Goal: Feedback & Contribution: Contribute content

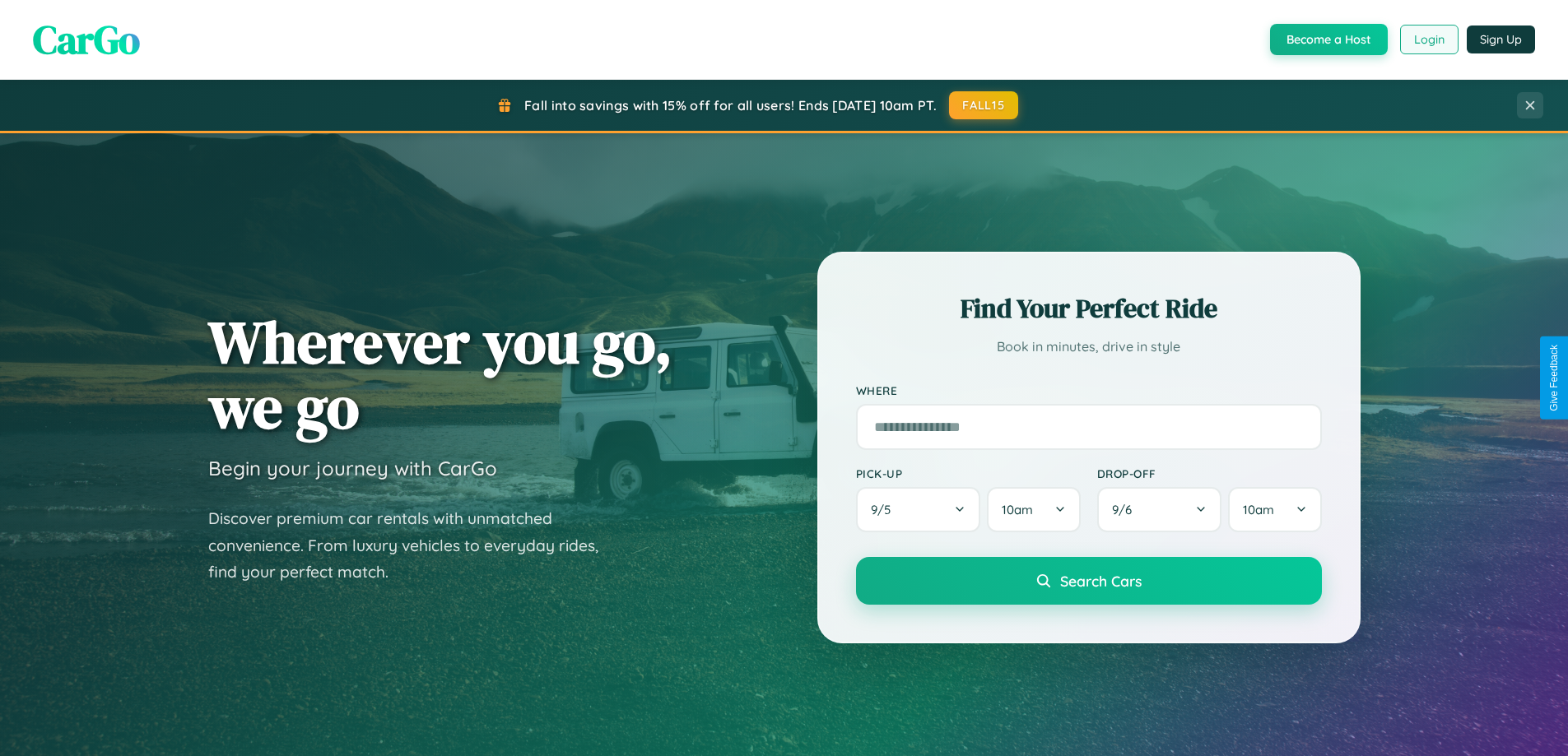
click at [1428, 39] on button "Login" at bounding box center [1429, 39] width 59 height 29
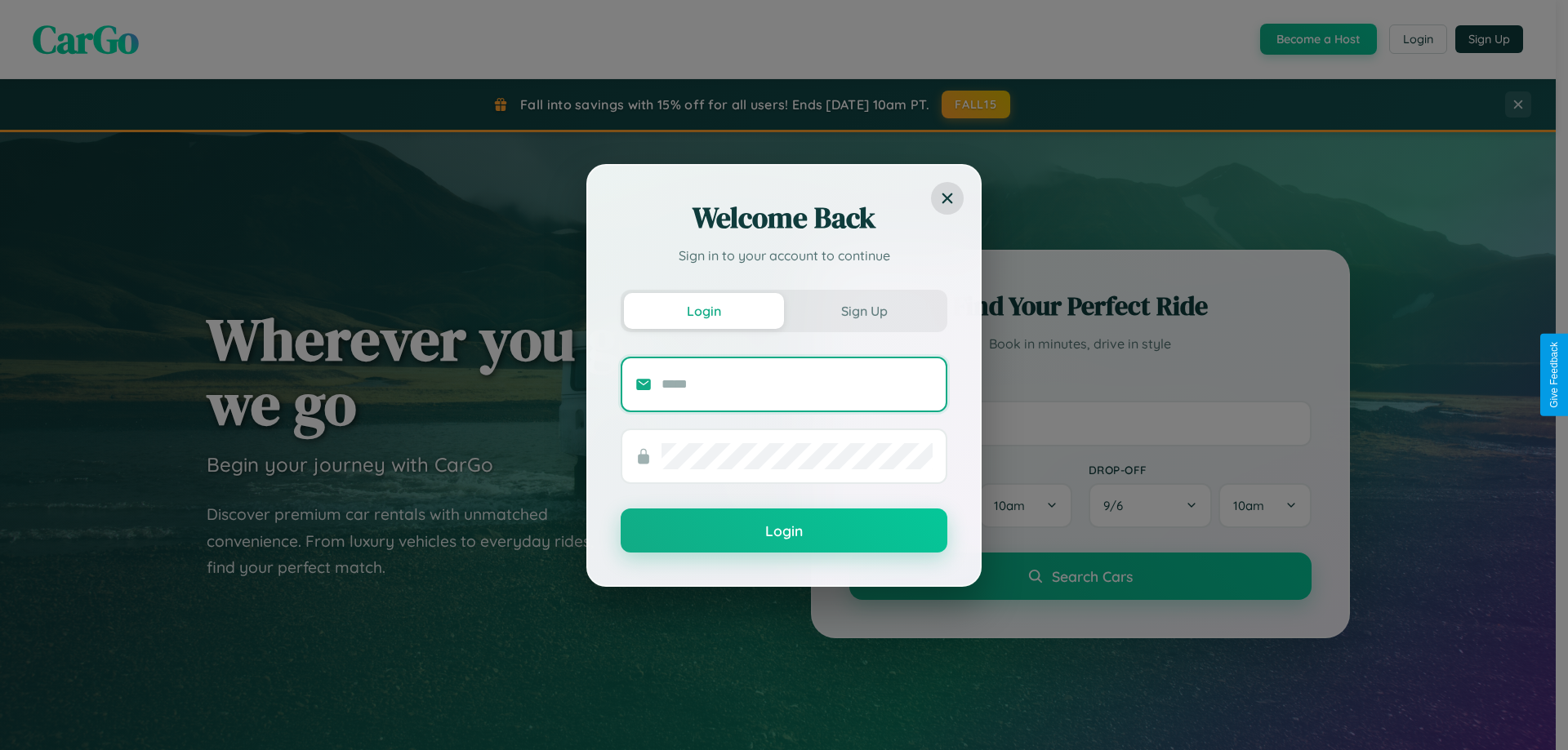
click at [797, 383] on input "text" at bounding box center [797, 385] width 271 height 27
type input "**********"
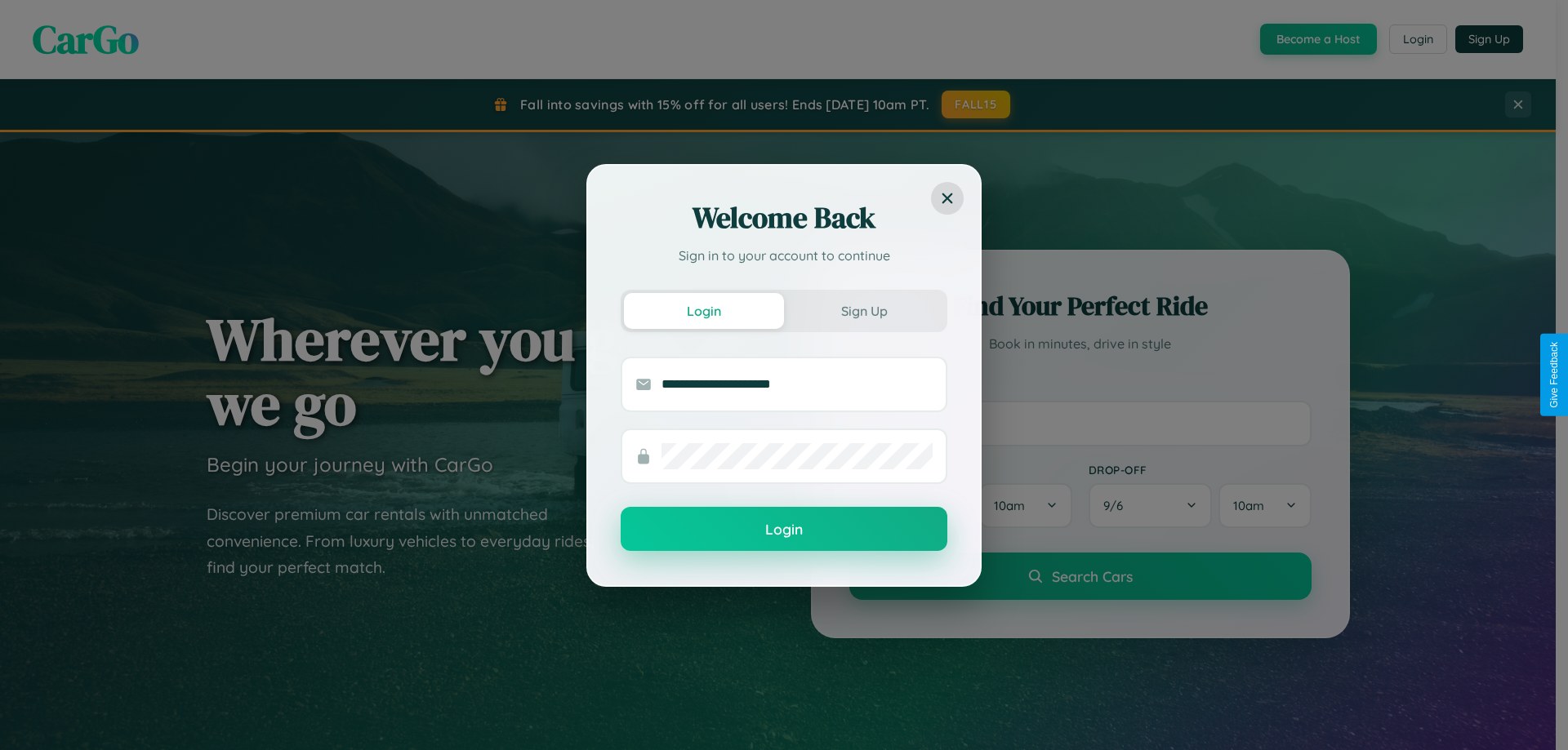
click at [784, 530] on button "Login" at bounding box center [784, 529] width 327 height 44
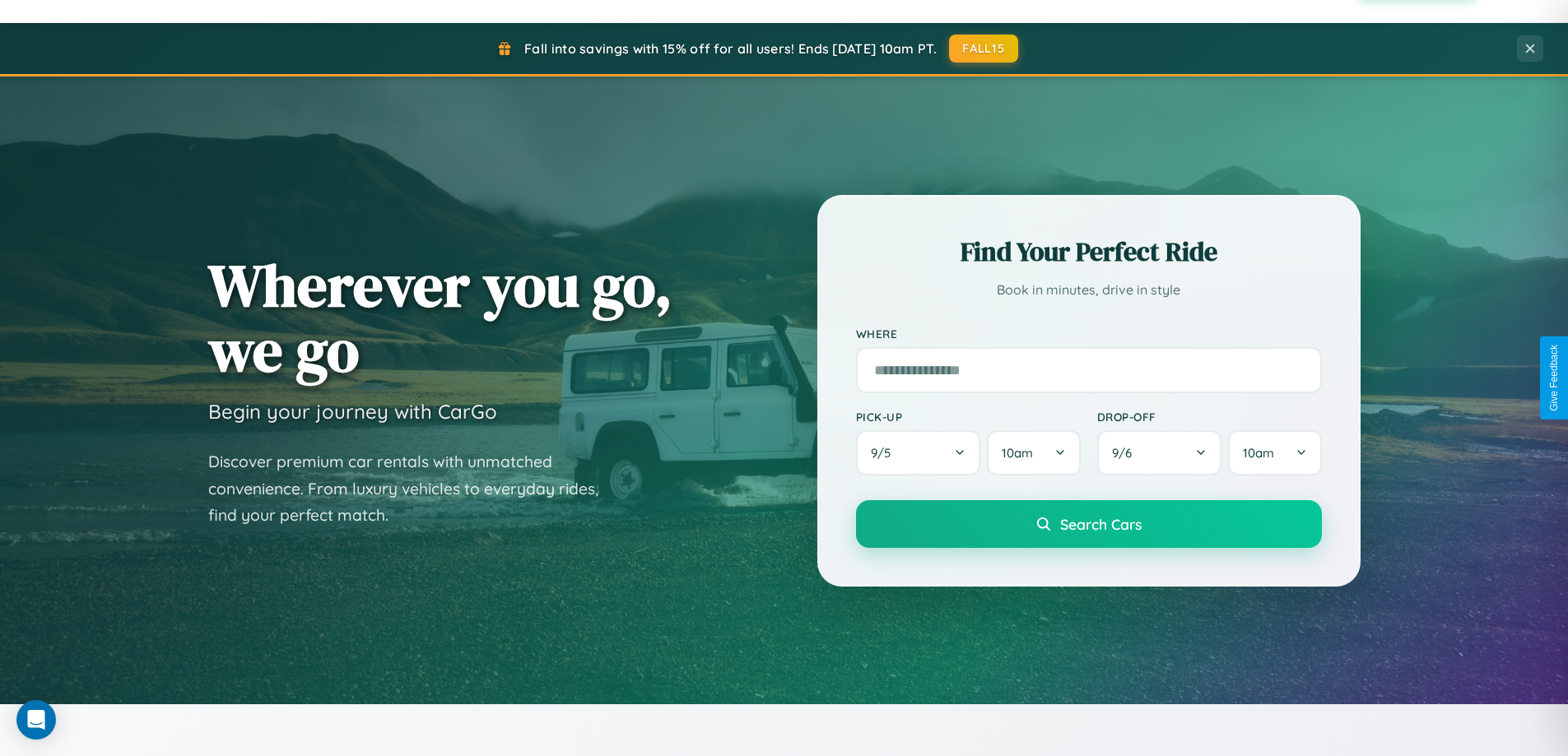
scroll to position [3167, 0]
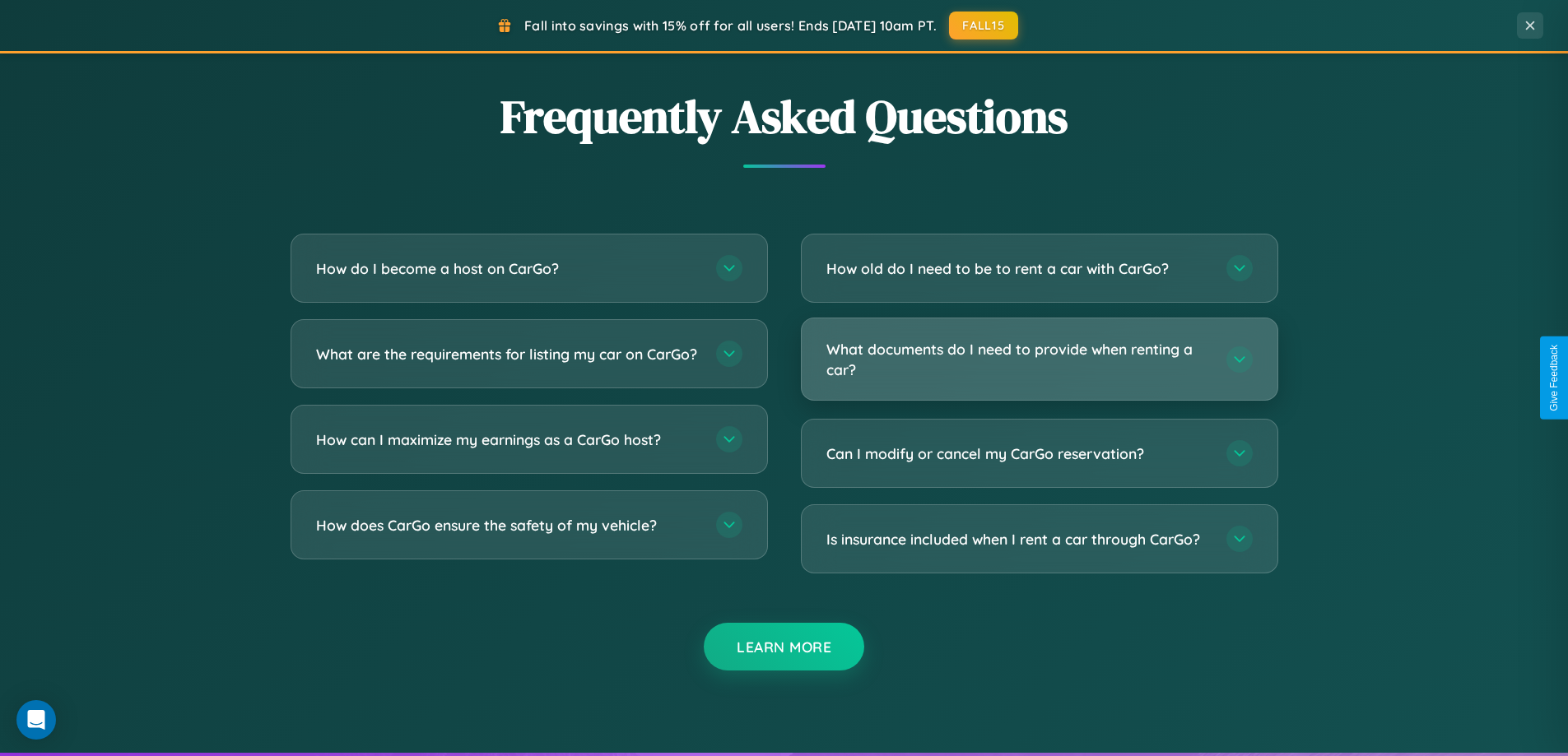
click at [1038, 360] on h3 "What documents do I need to provide when renting a car?" at bounding box center [1018, 359] width 384 height 40
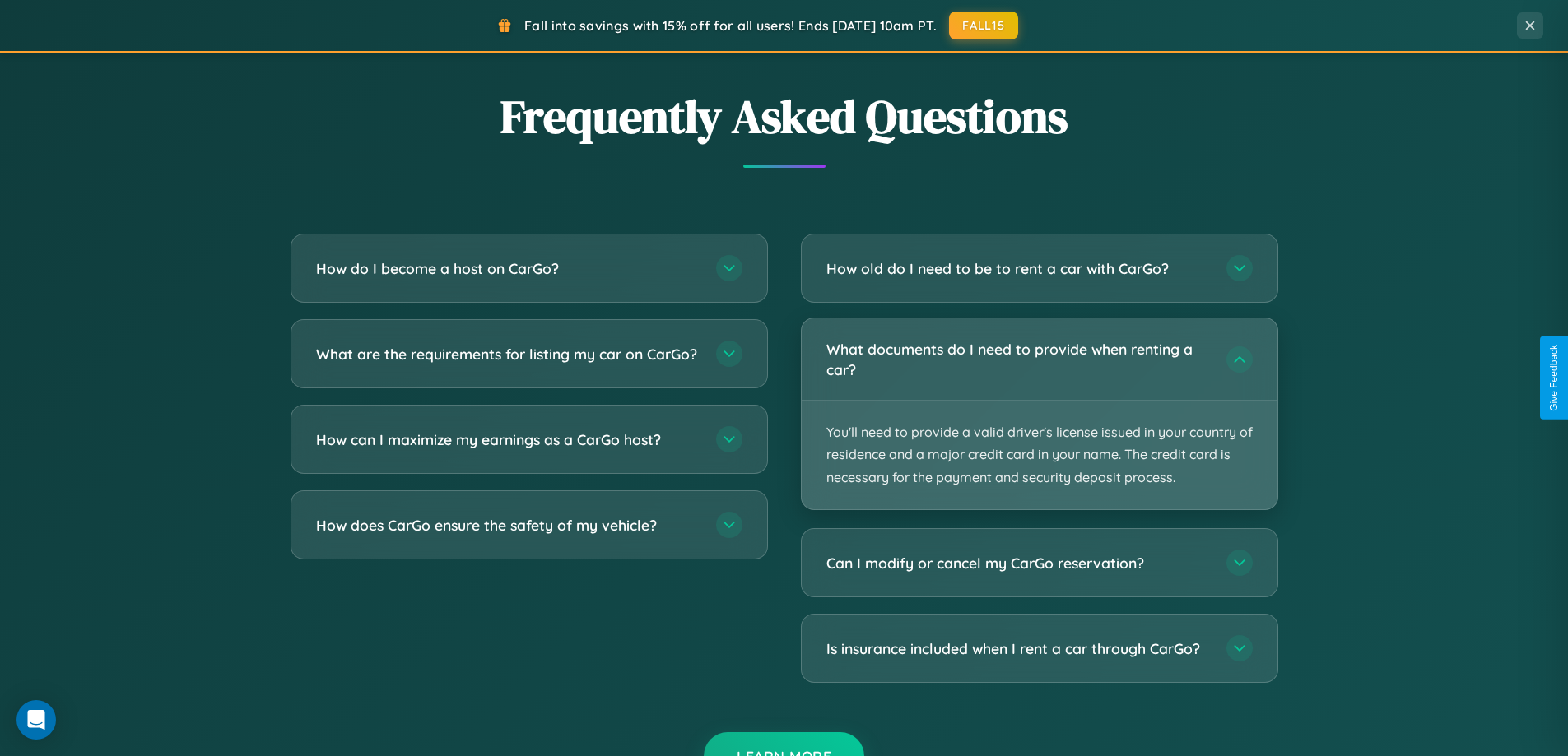
click at [1038, 413] on p "You'll need to provide a valid driver's license issued in your country of resid…" at bounding box center [1039, 455] width 475 height 109
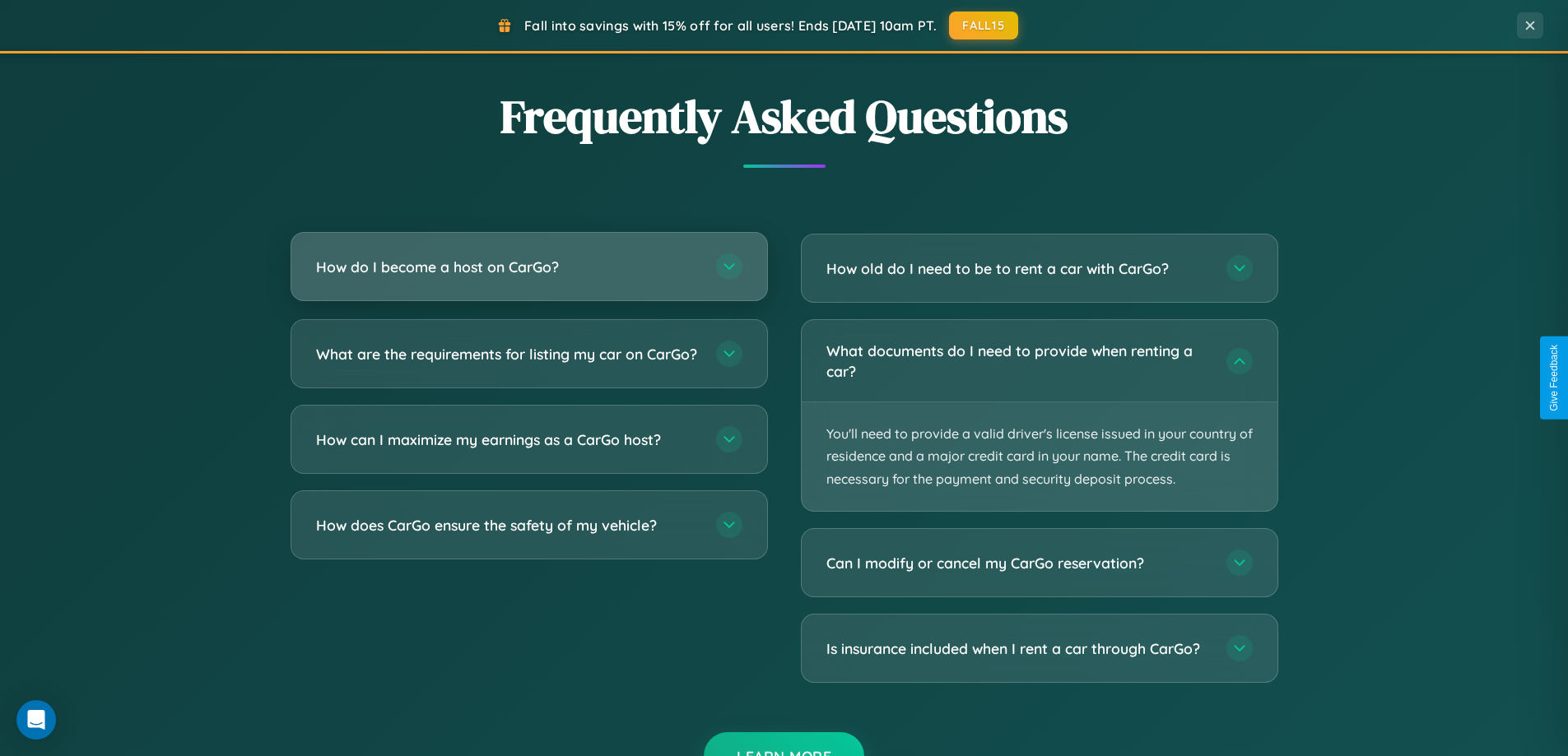
click at [528, 266] on h3 "How do I become a host on CarGo?" at bounding box center [508, 266] width 384 height 20
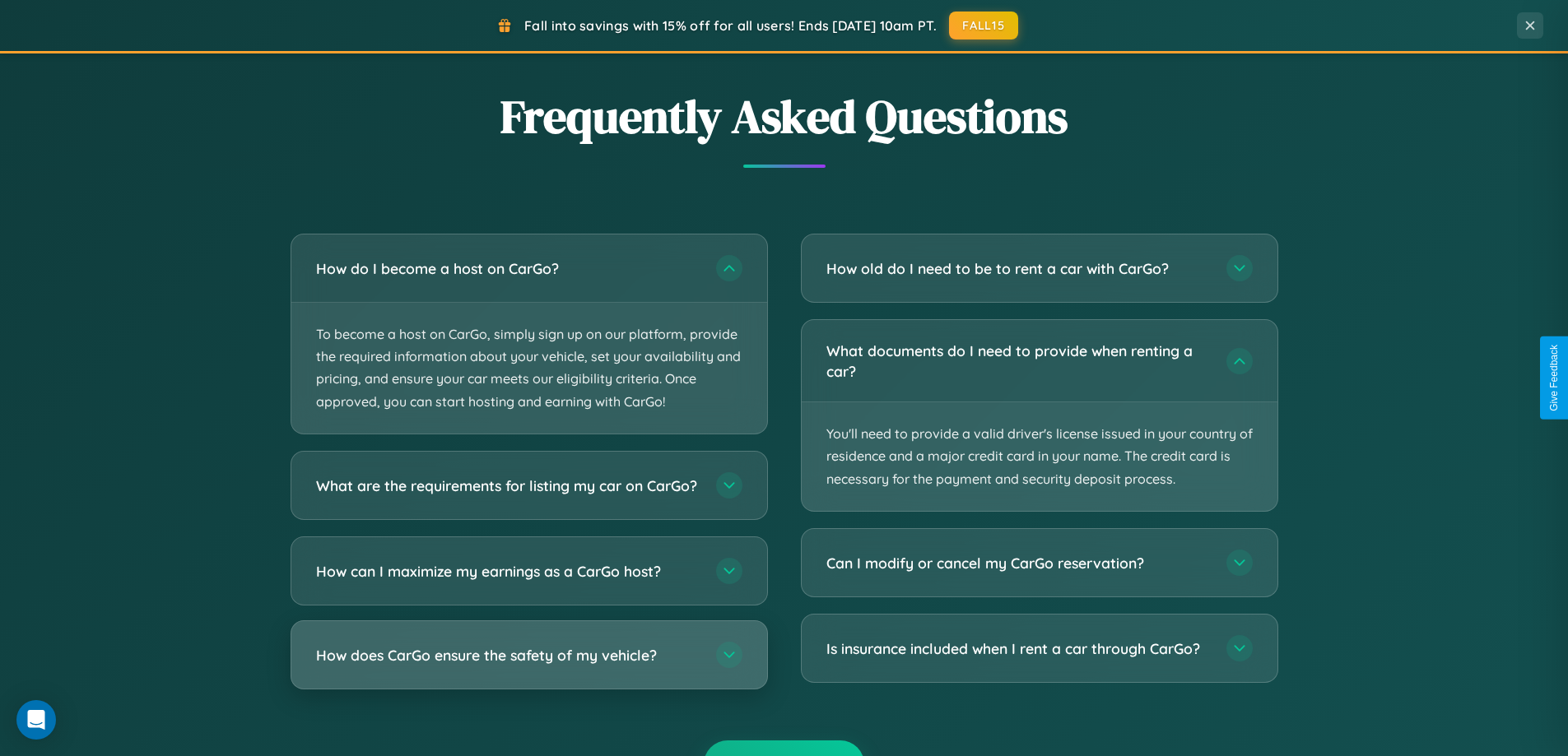
click at [528, 665] on h3 "How does CarGo ensure the safety of my vehicle?" at bounding box center [508, 654] width 384 height 20
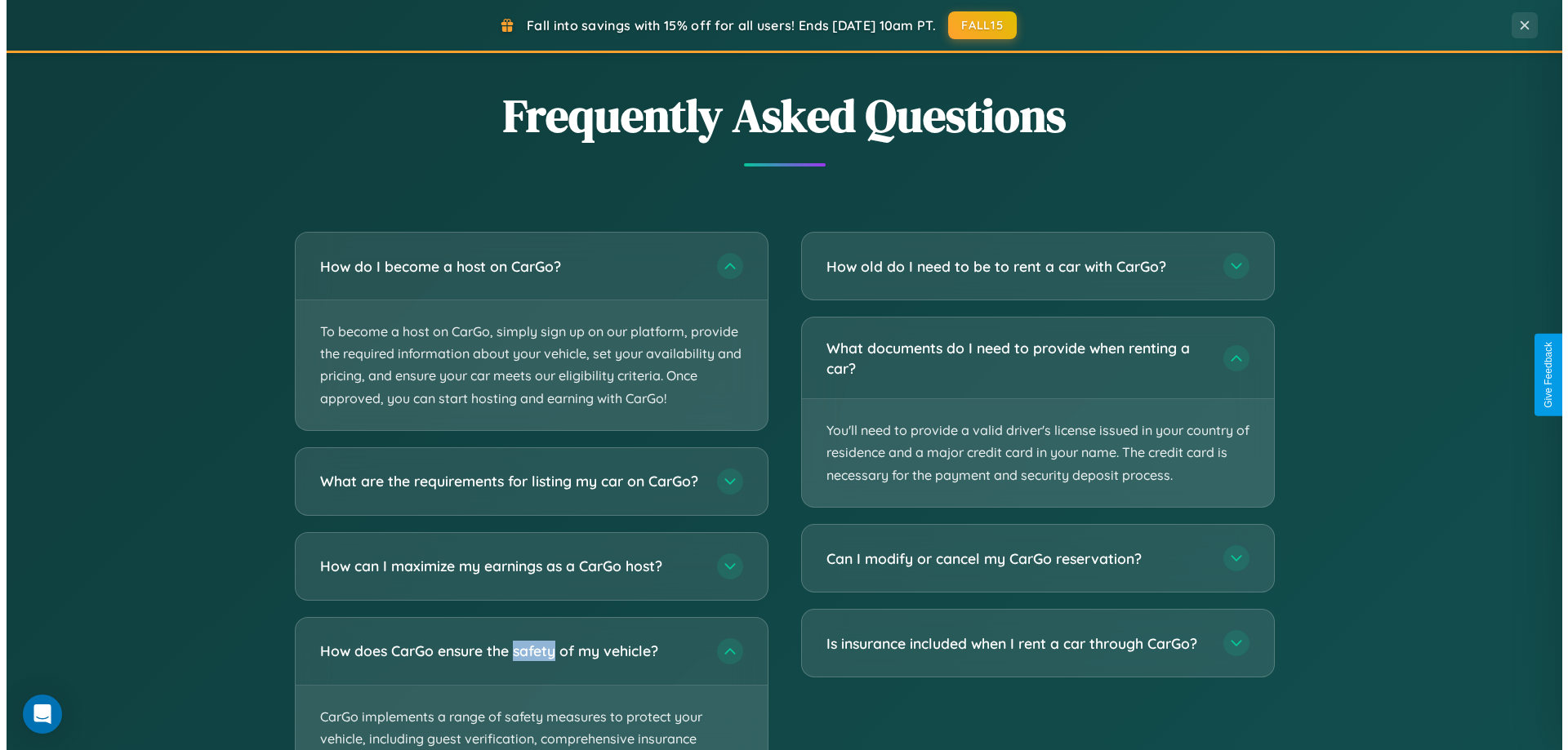
scroll to position [0, 0]
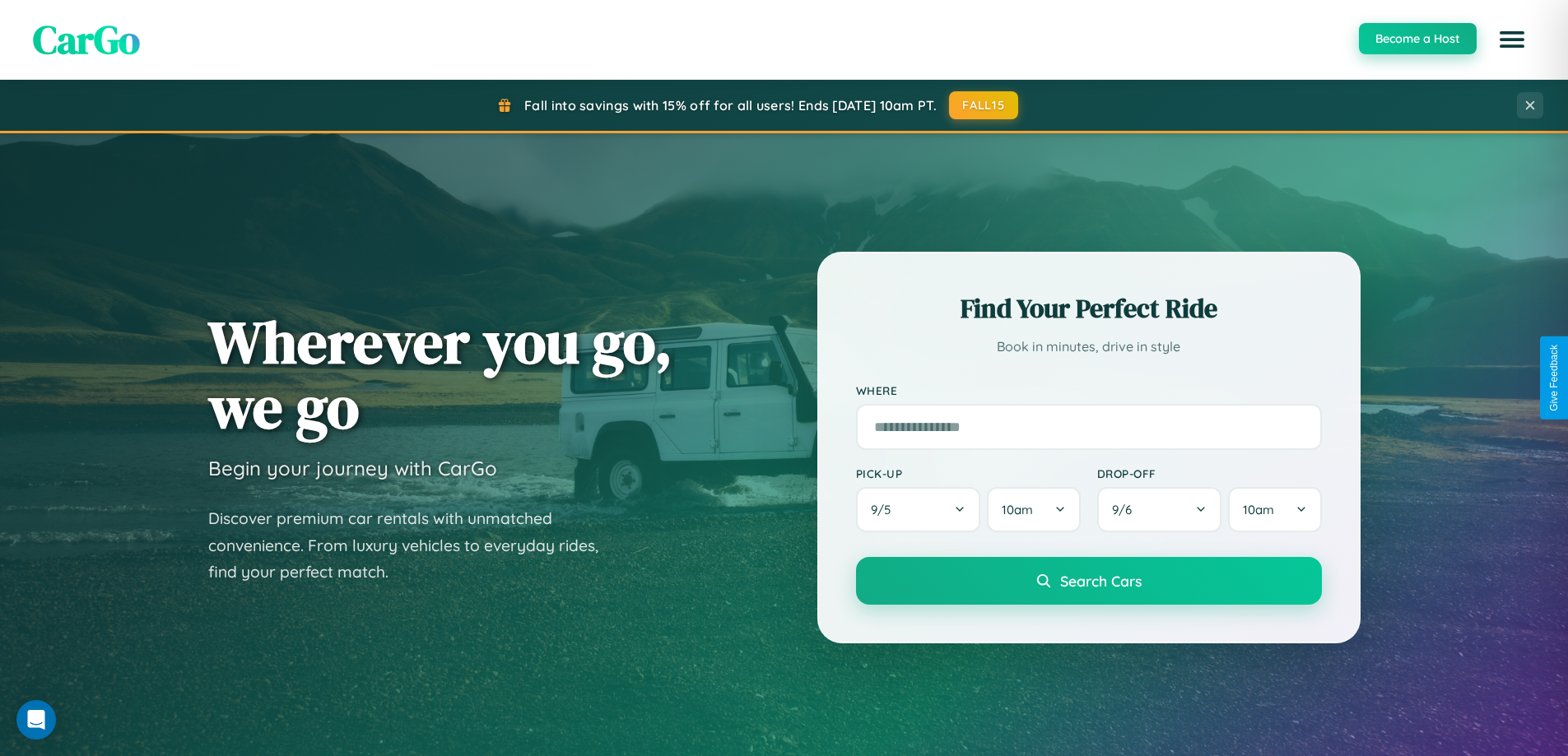
click at [1417, 39] on button "Become a Host" at bounding box center [1418, 38] width 118 height 31
